Goal: Task Accomplishment & Management: Manage account settings

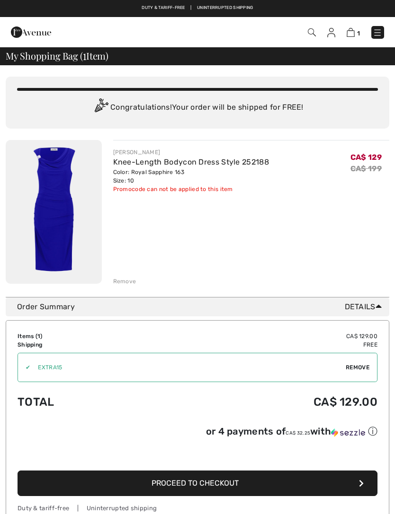
click at [75, 248] on img at bounding box center [54, 212] width 96 height 144
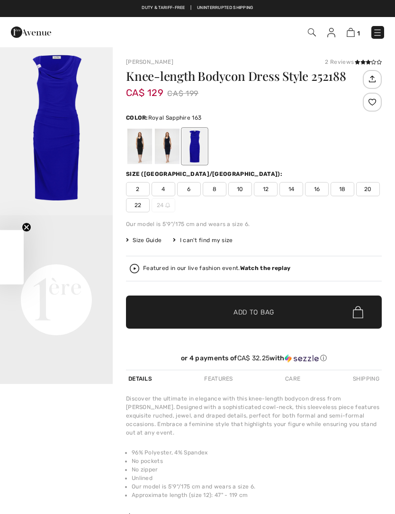
checkbox input "true"
click at [170, 155] on div at bounding box center [167, 146] width 25 height 35
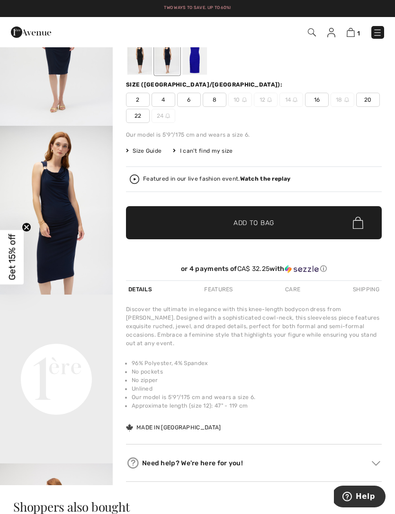
scroll to position [81, 0]
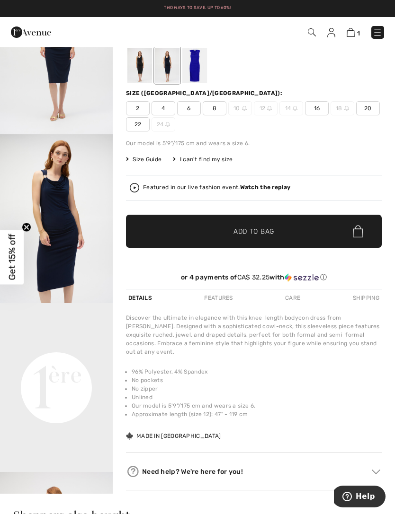
click at [335, 30] on img at bounding box center [331, 32] width 8 height 9
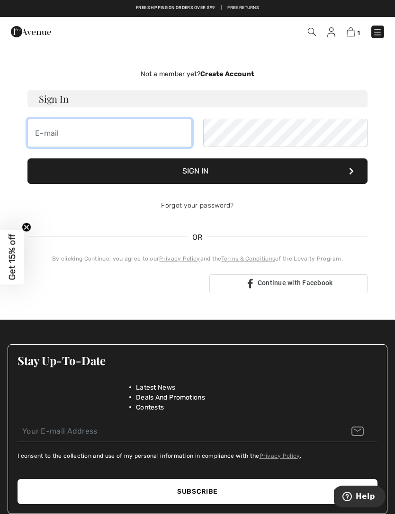
click at [159, 145] on input "email" at bounding box center [109, 133] width 164 height 28
type input "s.jiwan@yahoo.ca"
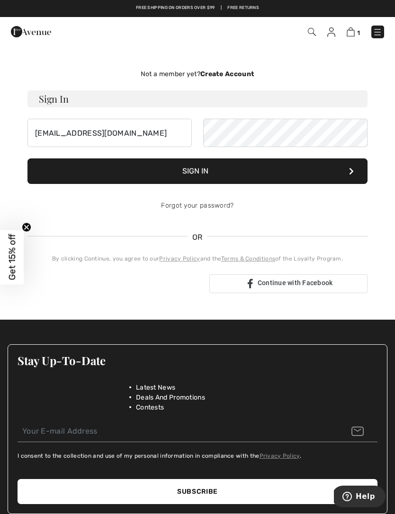
click at [284, 171] on button "Sign In" at bounding box center [197, 172] width 340 height 26
click at [282, 172] on button "Sign In" at bounding box center [197, 172] width 340 height 26
click at [230, 204] on link "Forgot your password?" at bounding box center [197, 206] width 72 height 8
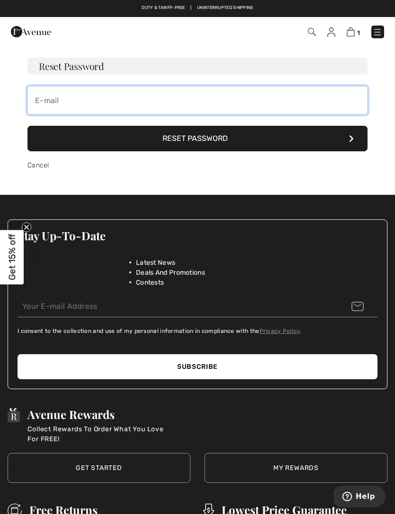
click at [256, 108] on input "email" at bounding box center [197, 100] width 340 height 28
type input "s.jiwan@yahoo.ca"
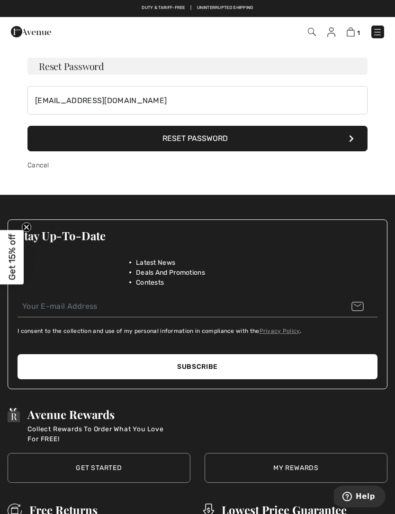
click at [268, 143] on button "Reset Password" at bounding box center [197, 139] width 340 height 26
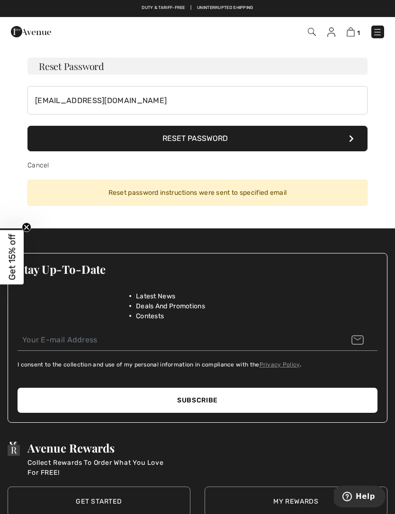
click at [209, 142] on button "Reset Password" at bounding box center [197, 139] width 340 height 26
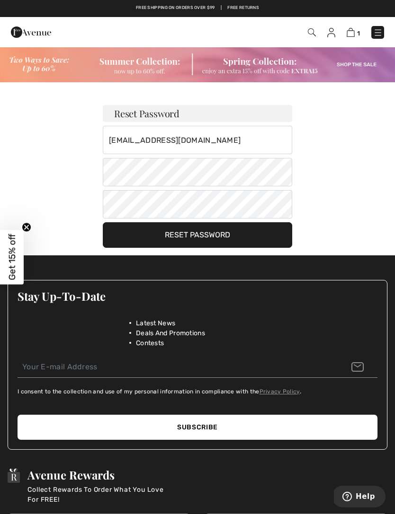
click at [235, 239] on button "Reset Password" at bounding box center [197, 235] width 189 height 26
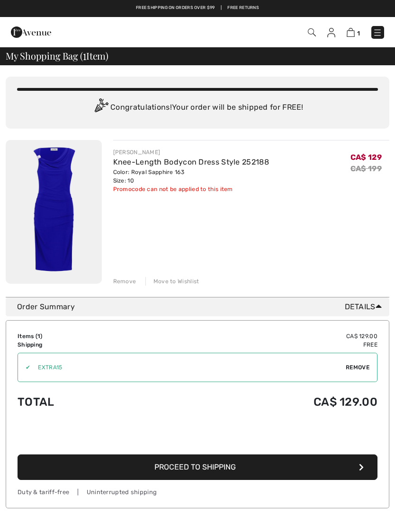
click at [327, 36] on img at bounding box center [331, 32] width 8 height 9
click at [326, 37] on span "1" at bounding box center [278, 32] width 212 height 13
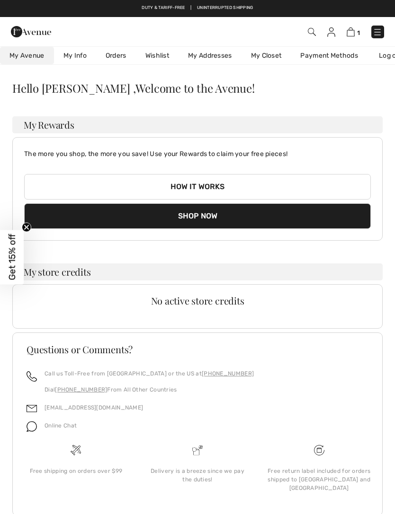
click at [121, 60] on link "Orders" at bounding box center [116, 56] width 40 height 18
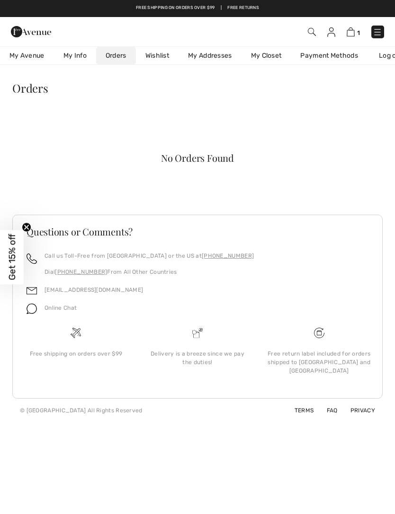
click at [343, 55] on link "Payment Methods" at bounding box center [329, 56] width 77 height 18
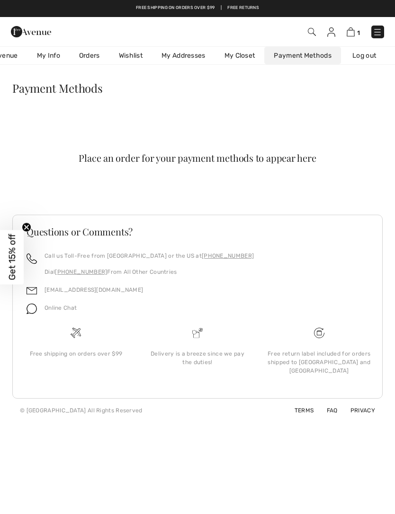
scroll to position [0, 30]
click at [53, 55] on link "My Info" at bounding box center [48, 56] width 42 height 18
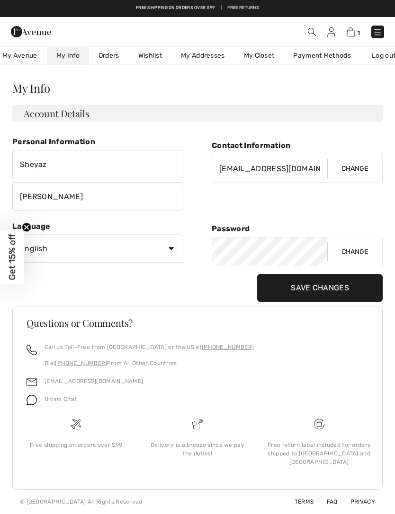
scroll to position [0, 0]
